Goal: Task Accomplishment & Management: Use online tool/utility

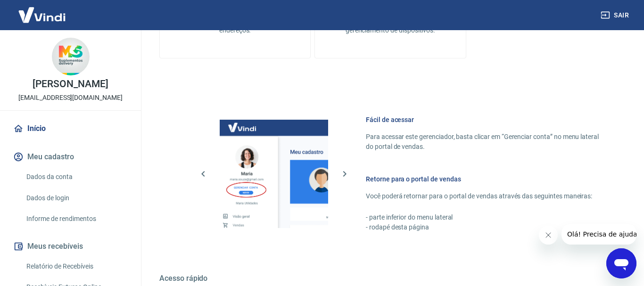
scroll to position [477, 0]
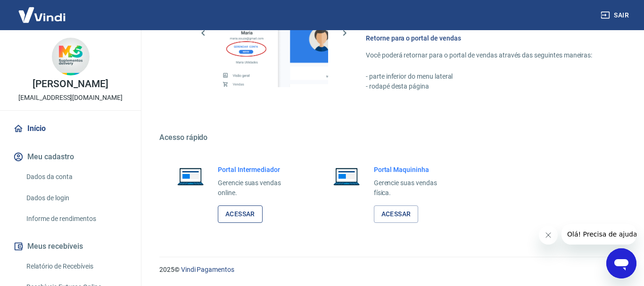
click at [250, 217] on link "Acessar" at bounding box center [240, 213] width 45 height 17
